Goal: Find specific page/section: Find specific page/section

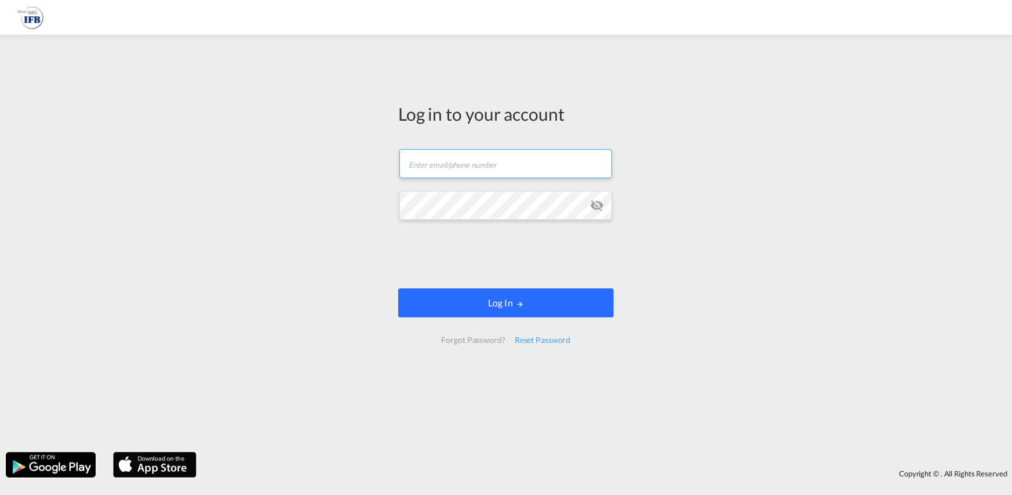
type input "[PERSON_NAME][EMAIL_ADDRESS][PERSON_NAME][DOMAIN_NAME]"
click at [566, 309] on button "Log In" at bounding box center [506, 302] width 216 height 29
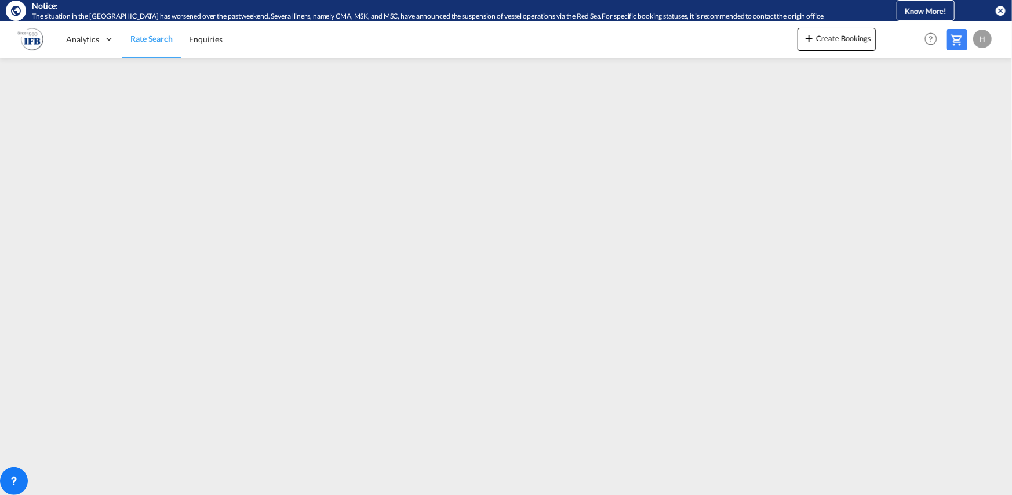
click at [1000, 10] on md-icon "icon-close-circle" at bounding box center [1001, 11] width 12 height 12
